Goal: Register for event/course

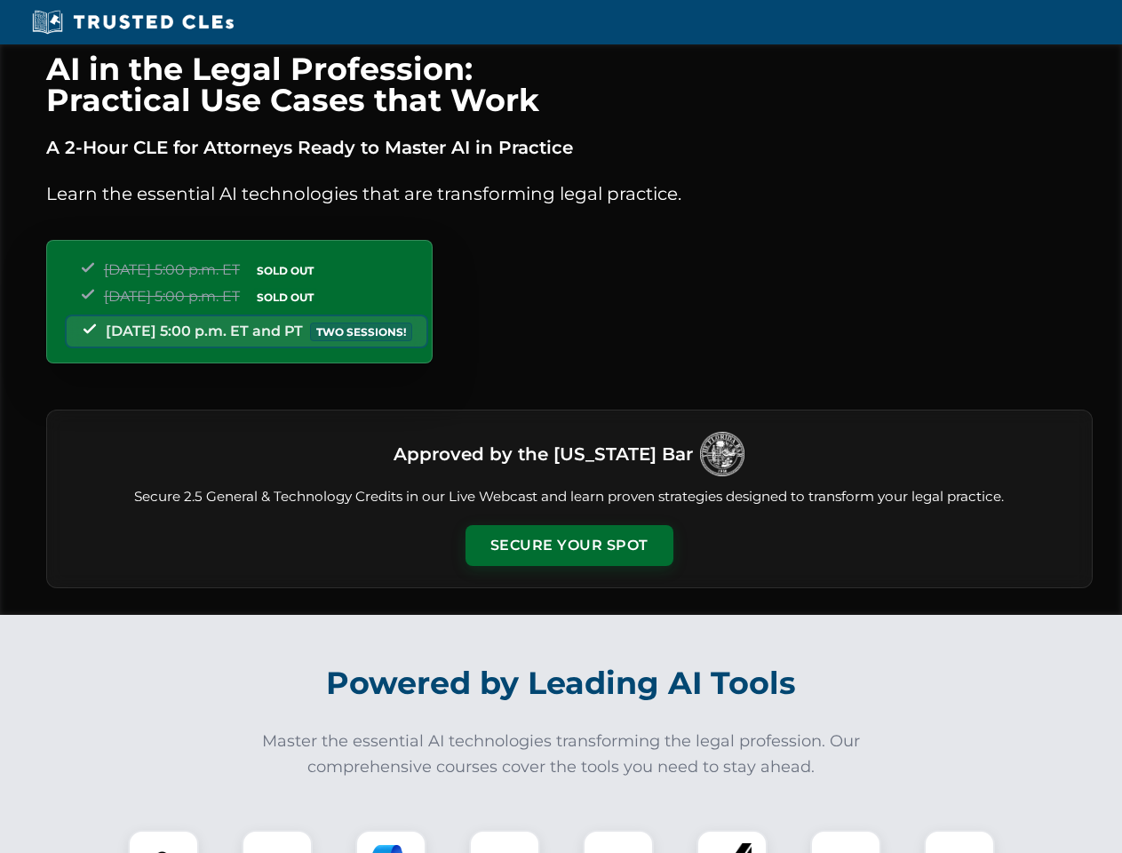
click at [568, 545] on button "Secure Your Spot" at bounding box center [569, 545] width 208 height 41
click at [163, 841] on img at bounding box center [164, 865] width 52 height 52
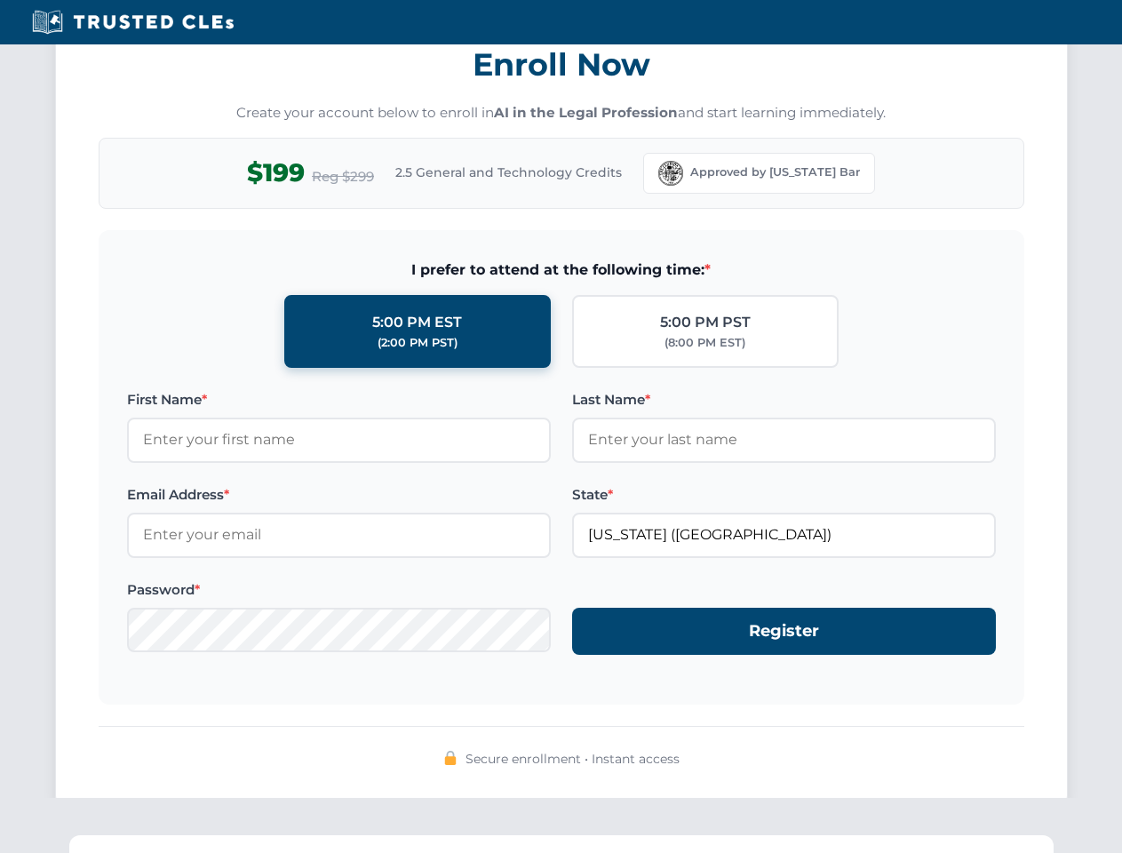
scroll to position [1744, 0]
